Goal: Find specific page/section: Find specific page/section

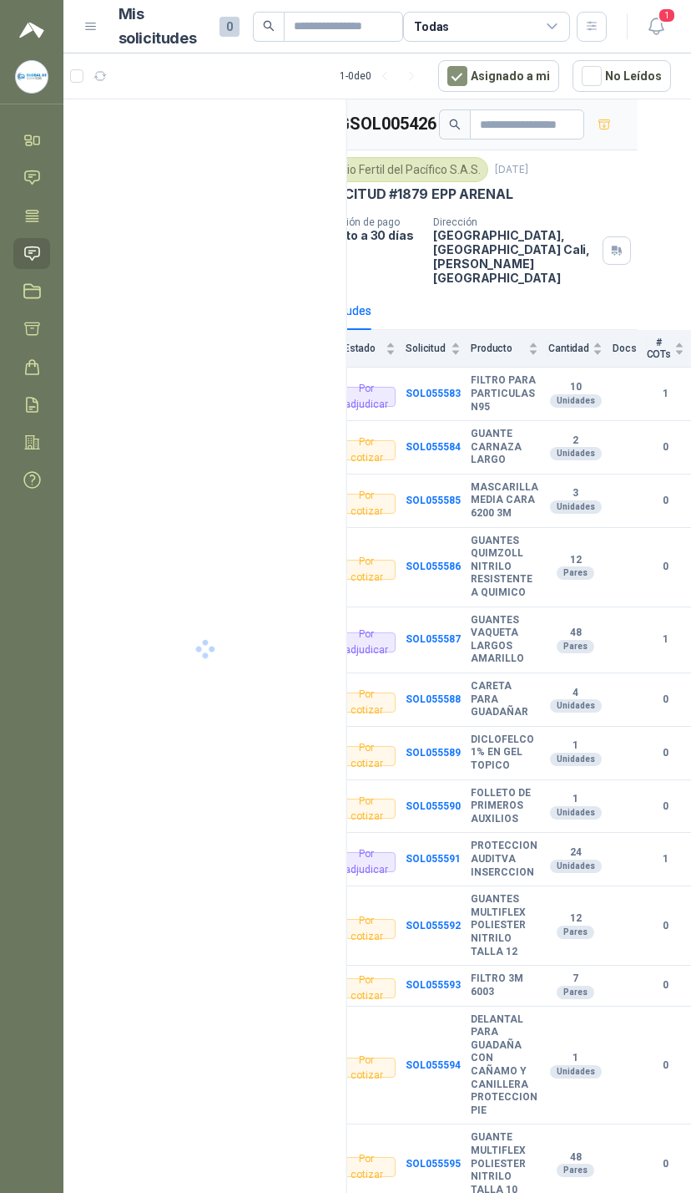
click at [666, 10] on span "1" at bounding box center [667, 16] width 18 height 16
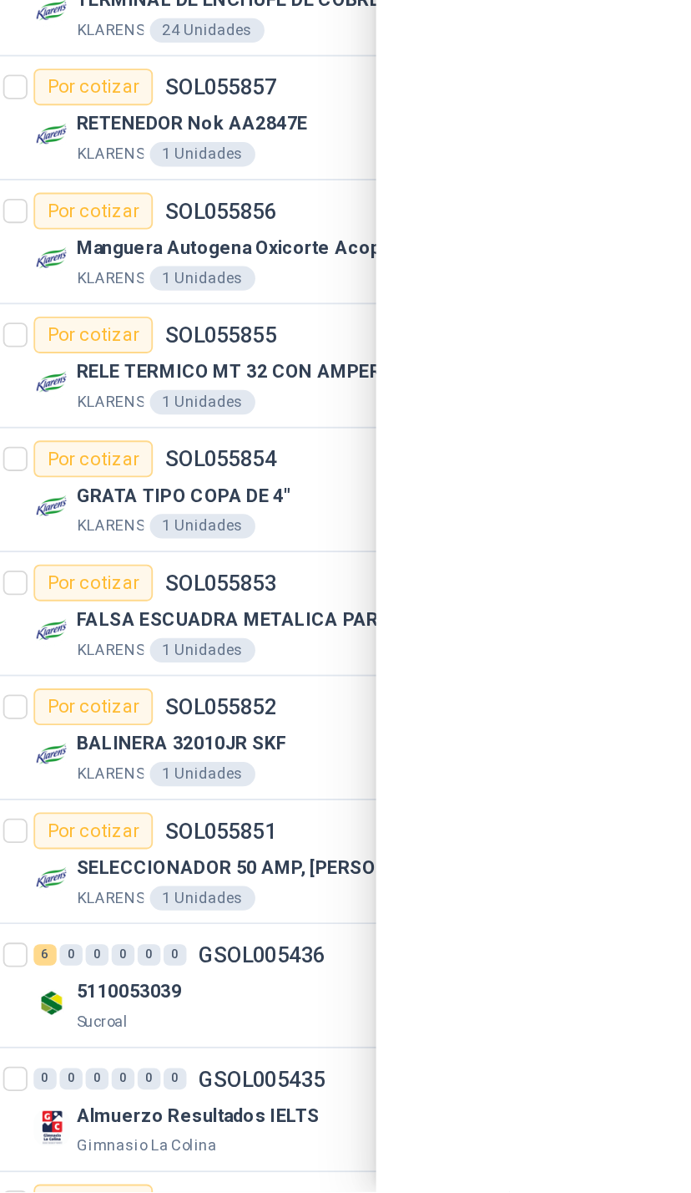
scroll to position [195, 0]
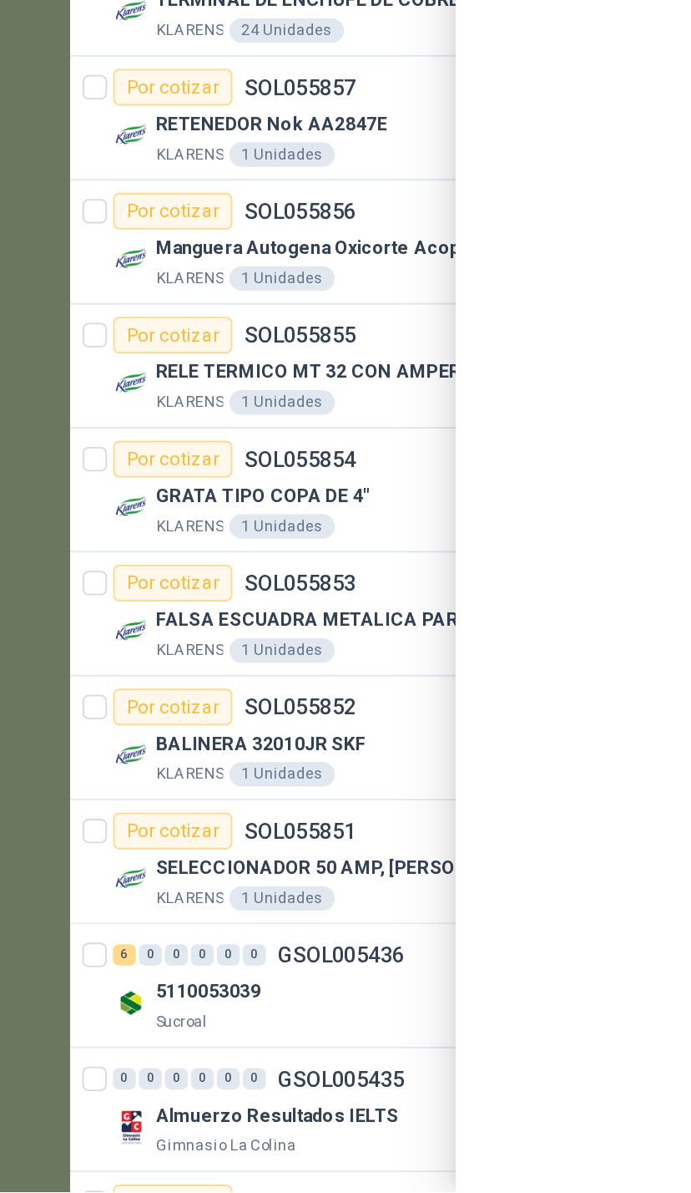
click at [200, 354] on div at bounding box center [377, 622] width 628 height 1139
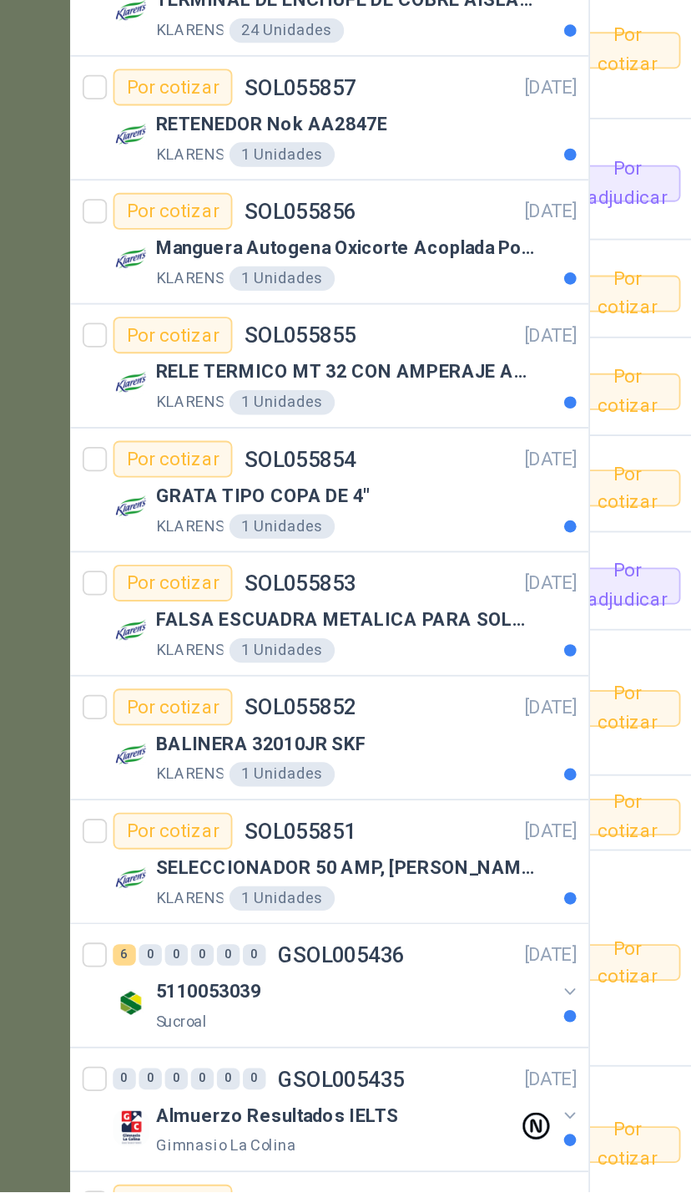
click at [330, 1076] on button "button" at bounding box center [336, 1082] width 13 height 13
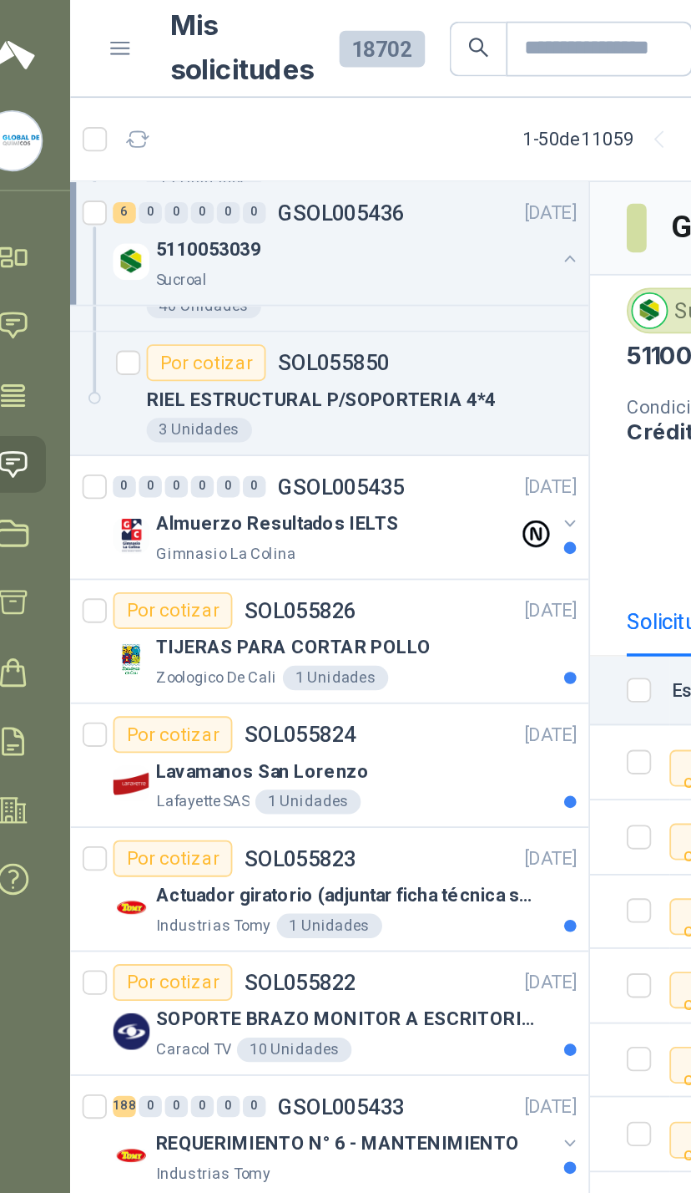
scroll to position [1291, 0]
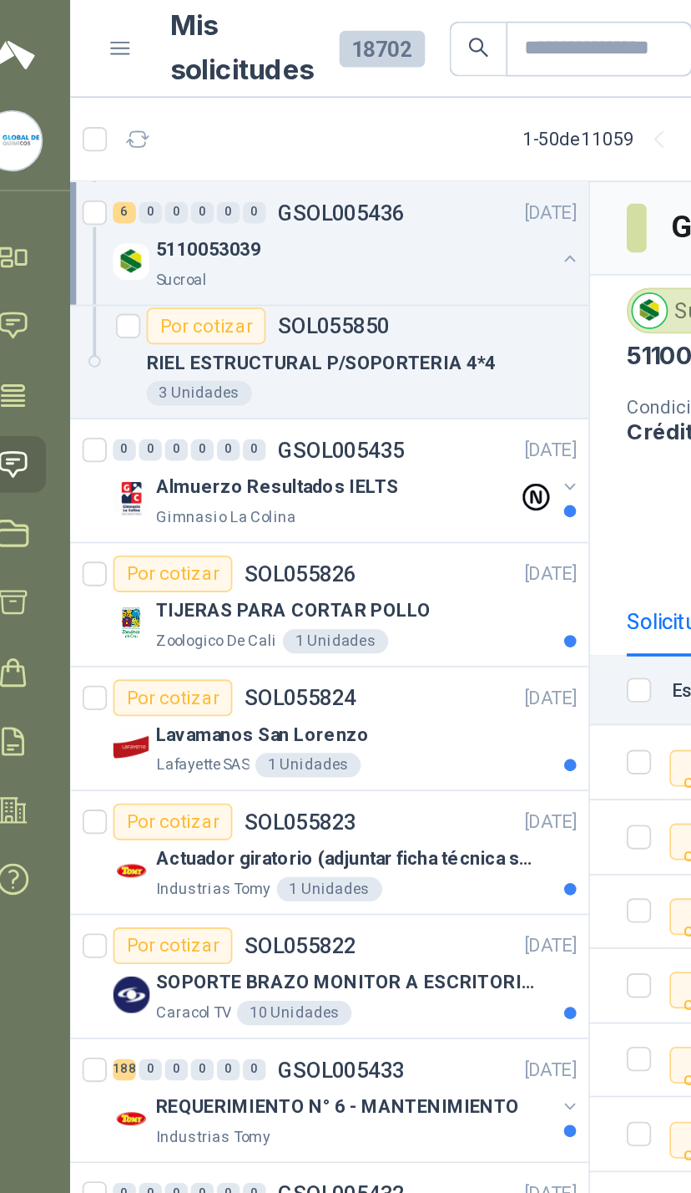
click at [330, 268] on button "button" at bounding box center [336, 265] width 13 height 13
